Goal: Task Accomplishment & Management: Manage account settings

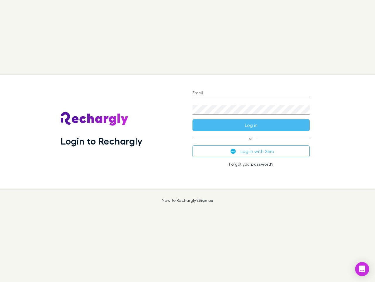
click at [188, 141] on div "Login to Rechargly" at bounding box center [122, 131] width 132 height 114
click at [251, 93] on input "Email" at bounding box center [251, 93] width 117 height 9
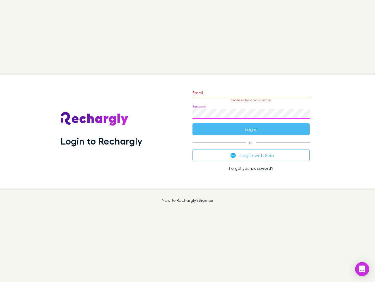
click at [251, 125] on form "Email Please enter a valid email. Password Log in" at bounding box center [251, 109] width 117 height 51
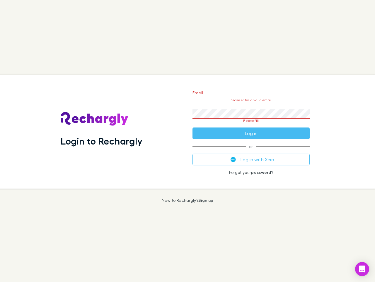
click at [251, 151] on div "Email Please enter a valid email. Password Please fill Log in or Log in with Xe…" at bounding box center [251, 131] width 127 height 114
click at [362, 269] on icon "Open Intercom Messenger" at bounding box center [363, 268] width 6 height 7
